Goal: Task Accomplishment & Management: Manage account settings

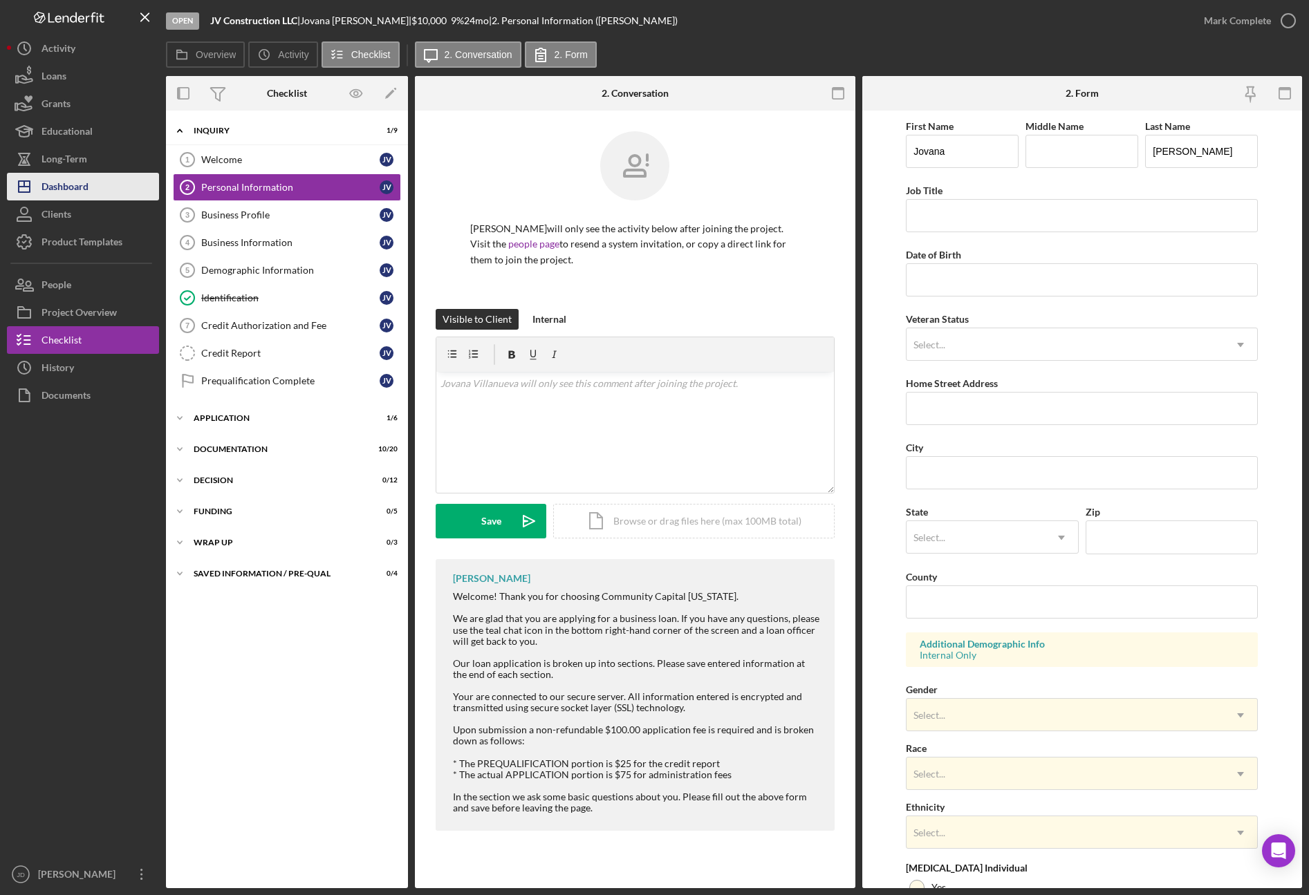
click at [68, 180] on div "Dashboard" at bounding box center [64, 188] width 47 height 31
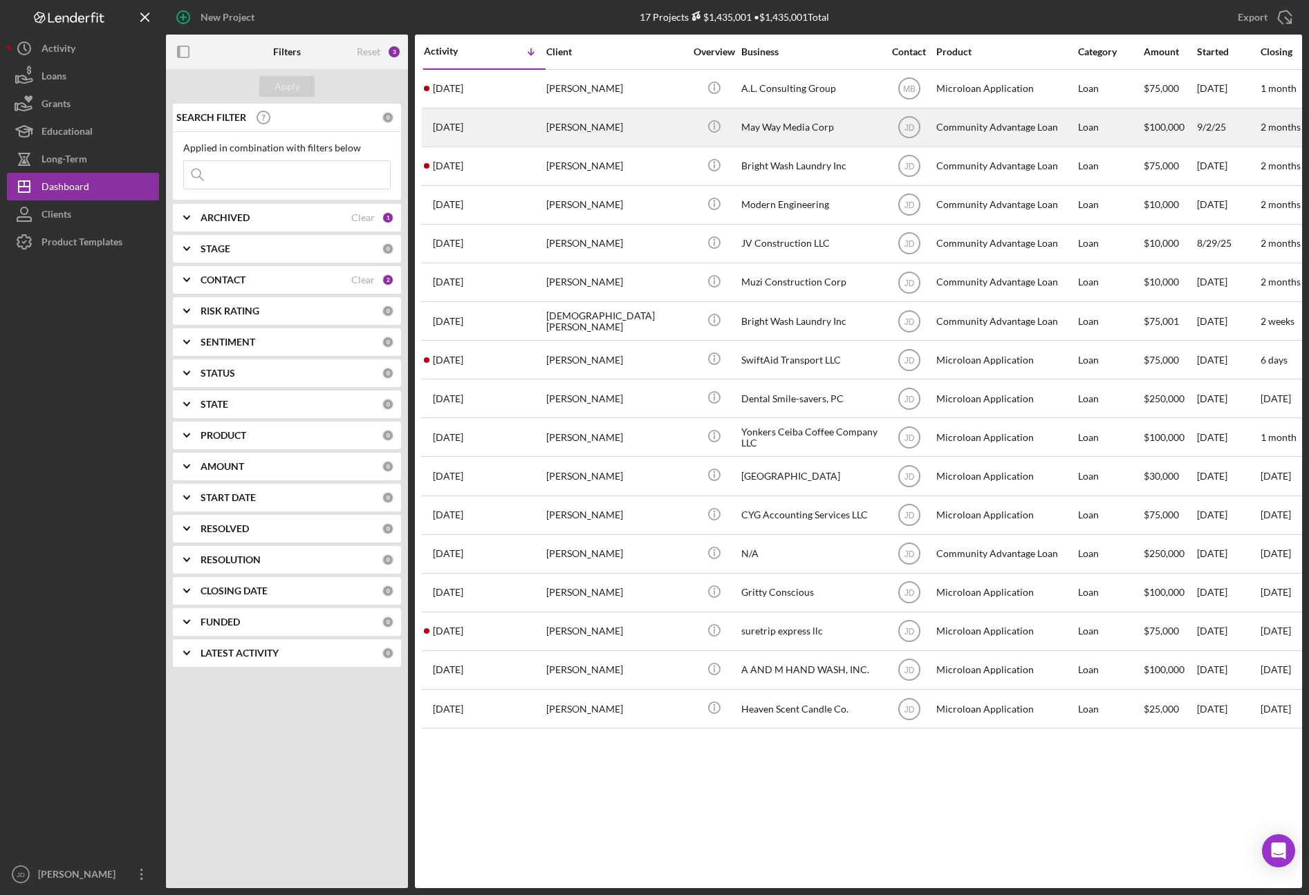
click at [578, 131] on div "Scott Veltri" at bounding box center [615, 127] width 138 height 37
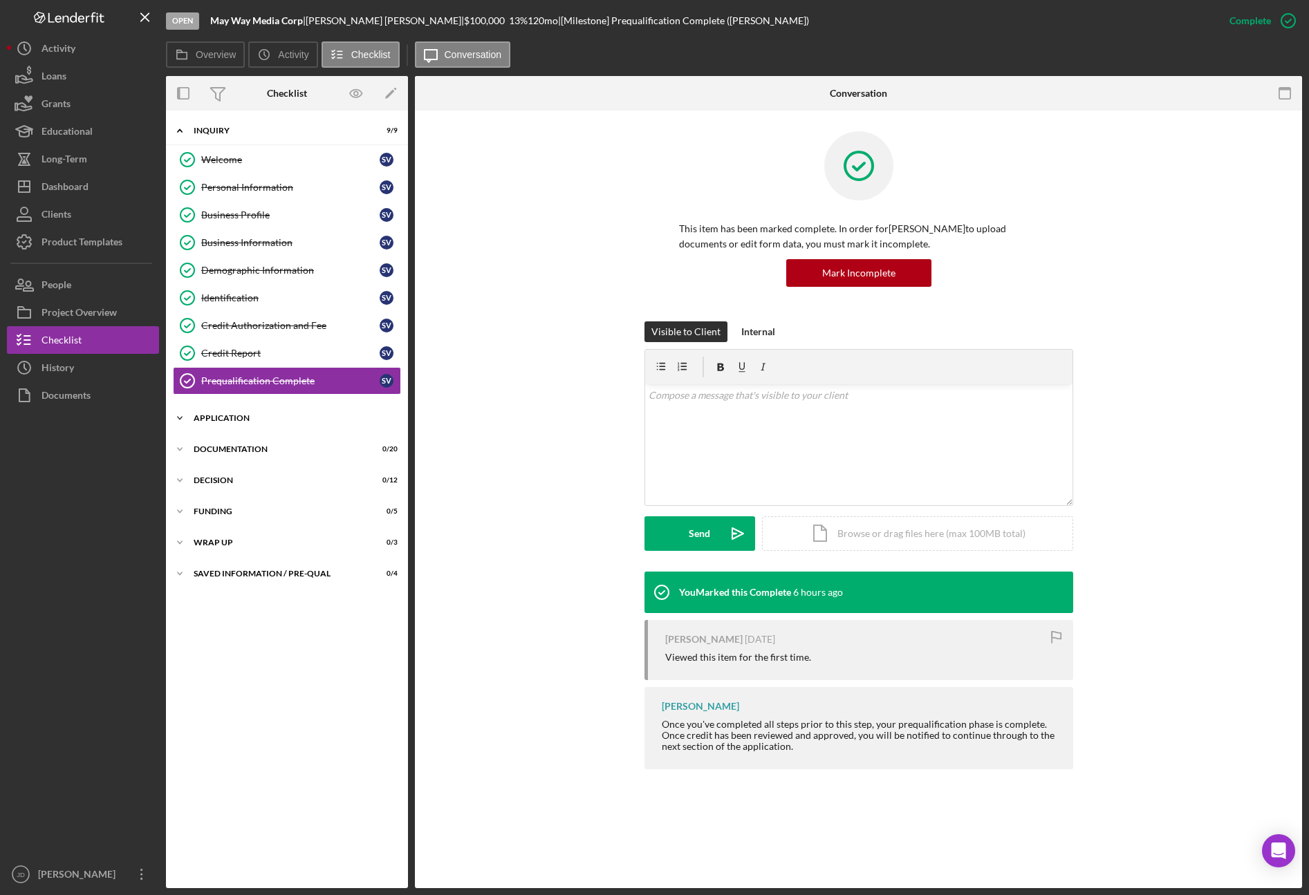
click at [183, 416] on icon "Icon/Expander" at bounding box center [180, 419] width 28 height 28
